Goal: Go to known website: Access a specific website the user already knows

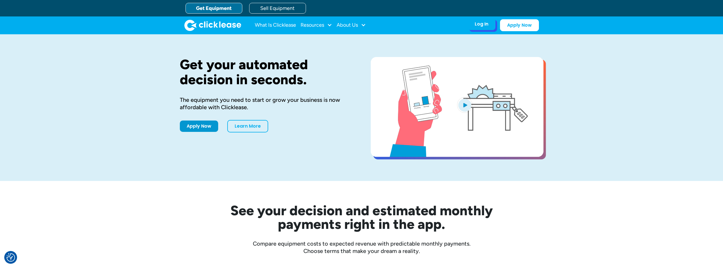
click at [480, 23] on div "Log In" at bounding box center [482, 24] width 14 height 6
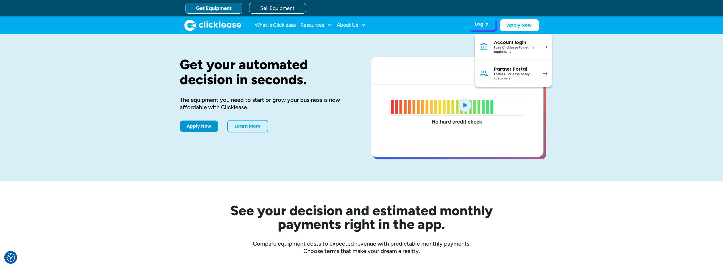
click at [523, 51] on div "I use Clicklease to get my equipment" at bounding box center [515, 49] width 43 height 9
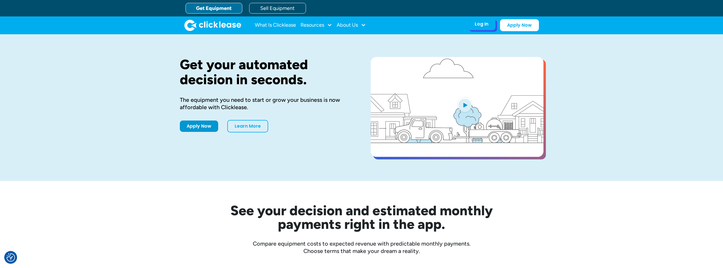
click at [484, 28] on div "Log In Account login I use Clicklease to get my equipment Partner Portal I offe…" at bounding box center [482, 24] width 28 height 12
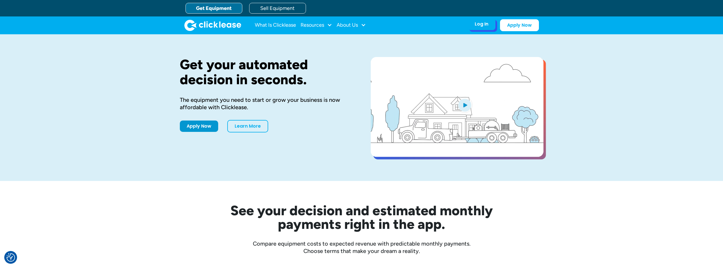
click at [484, 23] on div "Log In" at bounding box center [482, 24] width 14 height 6
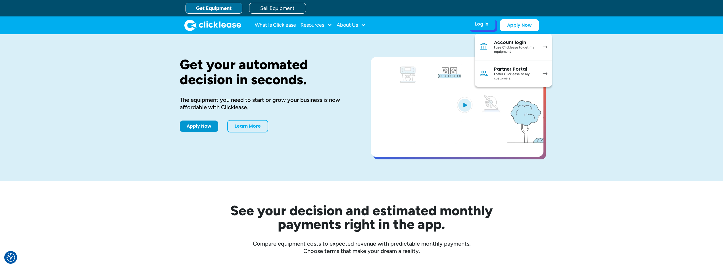
click at [510, 74] on div "I offer Clicklease to my customers." at bounding box center [515, 76] width 43 height 9
